Goal: Check status

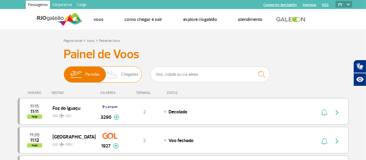
click at [127, 76] on span "Chegadas" at bounding box center [129, 75] width 17 height 16
click at [64, 71] on input "Partidas Chegadas" at bounding box center [64, 71] width 0 height 0
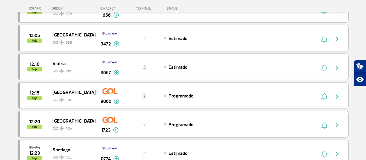
scroll to position [419, 0]
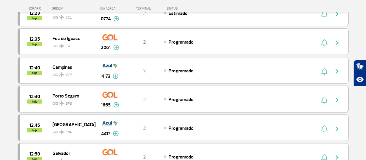
click at [336, 98] on img "button" at bounding box center [337, 99] width 7 height 7
click at [325, 98] on img "button" at bounding box center [324, 99] width 6 height 7
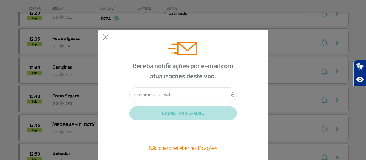
click at [194, 94] on input "text" at bounding box center [183, 94] width 107 height 15
type input "[EMAIL_ADDRESS][DOMAIN_NAME]"
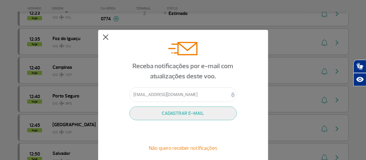
click at [105, 38] on button at bounding box center [106, 37] width 6 height 6
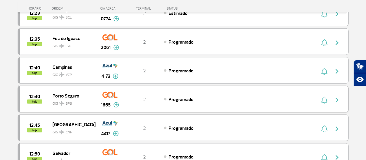
click at [178, 98] on span "Programado" at bounding box center [181, 99] width 25 height 6
click at [107, 93] on img at bounding box center [109, 95] width 15 height 10
click at [335, 98] on img "button" at bounding box center [337, 99] width 7 height 7
